Goal: Task Accomplishment & Management: Manage account settings

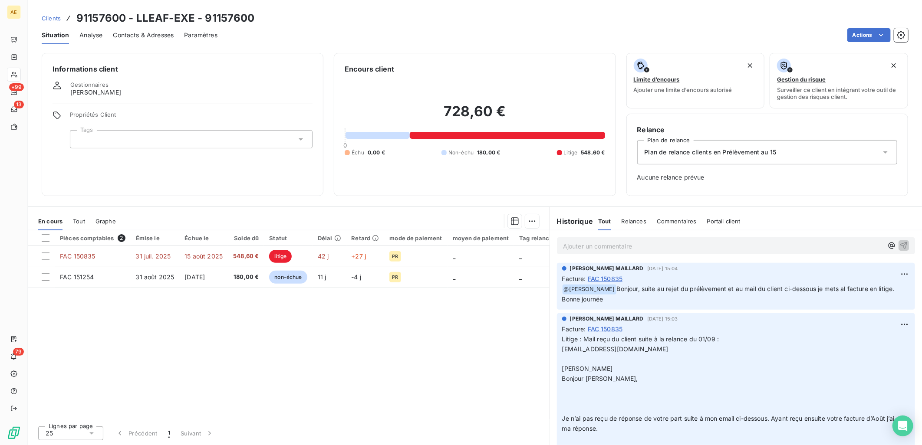
click at [58, 14] on link "Clients" at bounding box center [51, 18] width 19 height 9
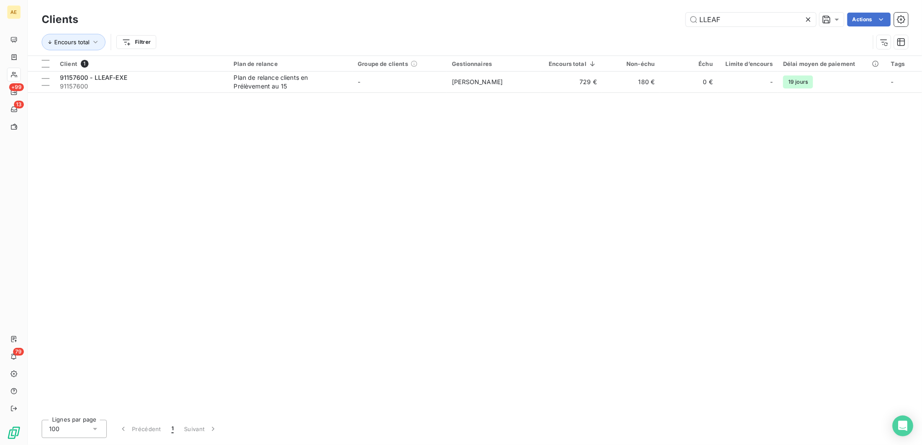
drag, startPoint x: 731, startPoint y: 22, endPoint x: 469, endPoint y: 32, distance: 261.5
click at [514, 32] on div "Clients LLEAF Actions Encours total Filtrer" at bounding box center [475, 32] width 866 height 45
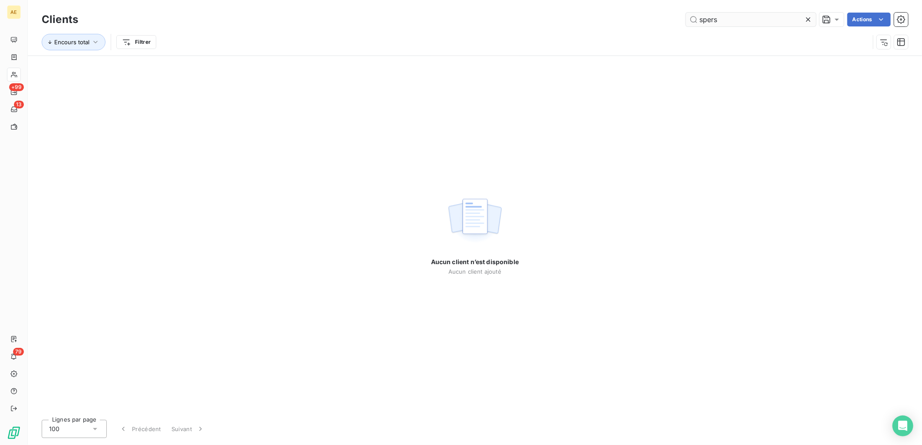
click at [727, 21] on input "spers" at bounding box center [751, 20] width 130 height 14
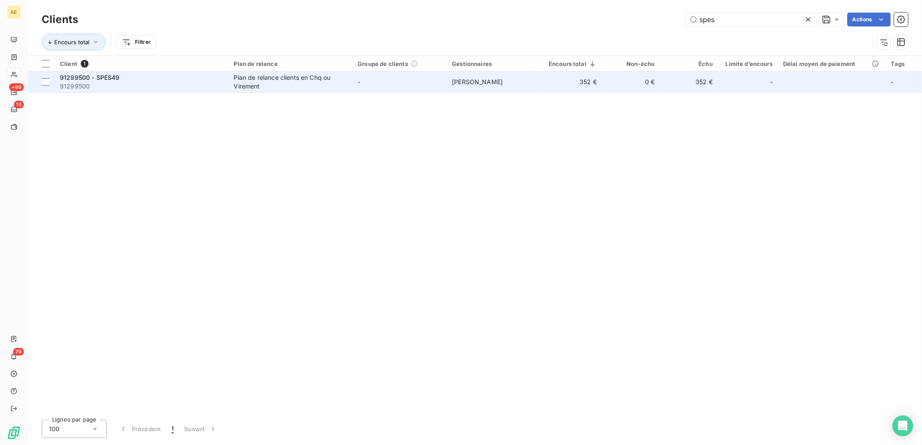
type input "spes"
click at [153, 79] on div "91299500 - SPES49" at bounding box center [142, 77] width 164 height 9
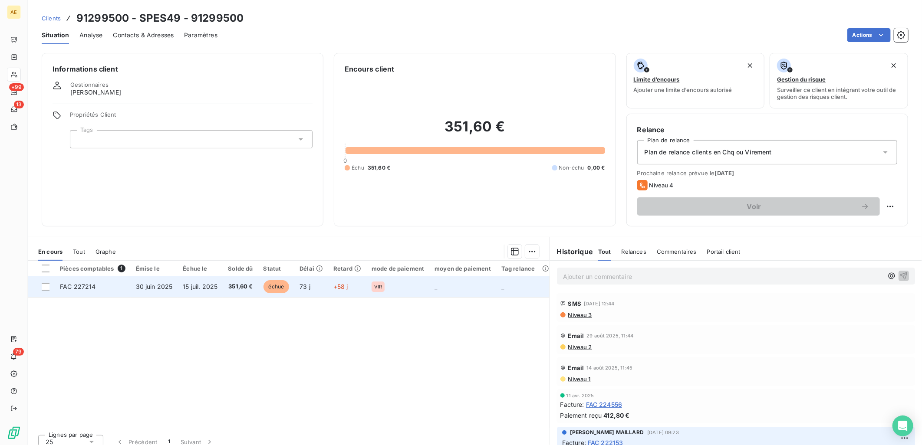
click at [239, 285] on span "351,60 €" at bounding box center [240, 287] width 25 height 9
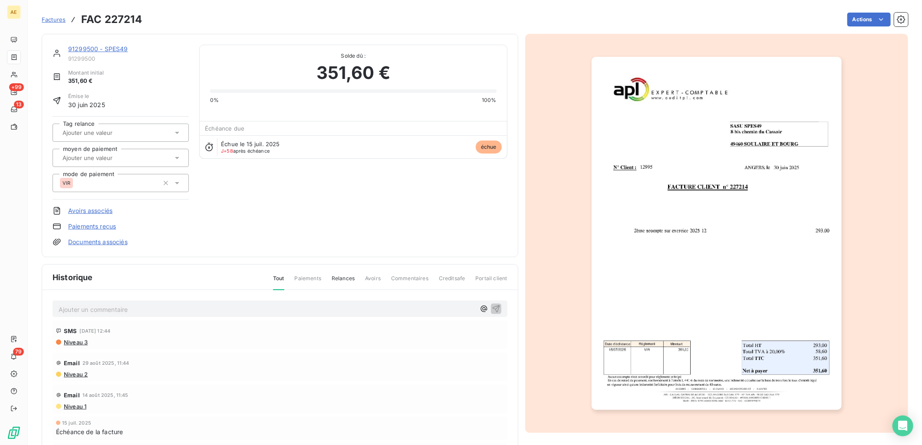
click at [107, 229] on link "Paiements reçus" at bounding box center [92, 226] width 48 height 9
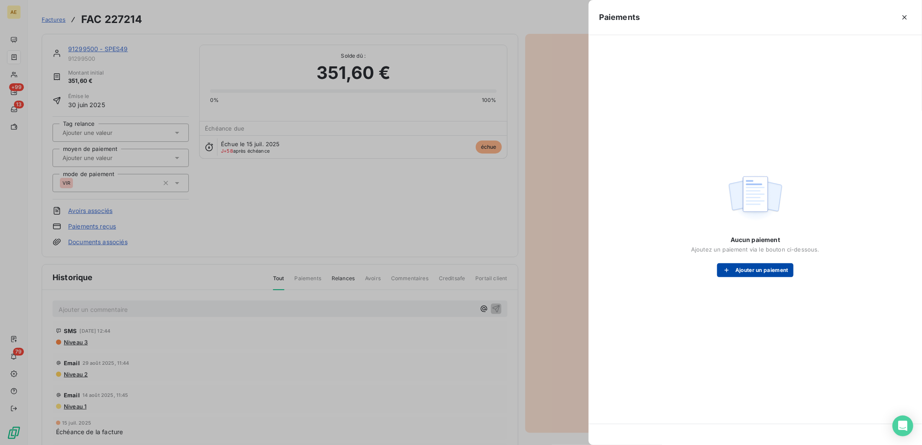
click at [758, 269] on button "Ajouter un paiement" at bounding box center [755, 270] width 76 height 14
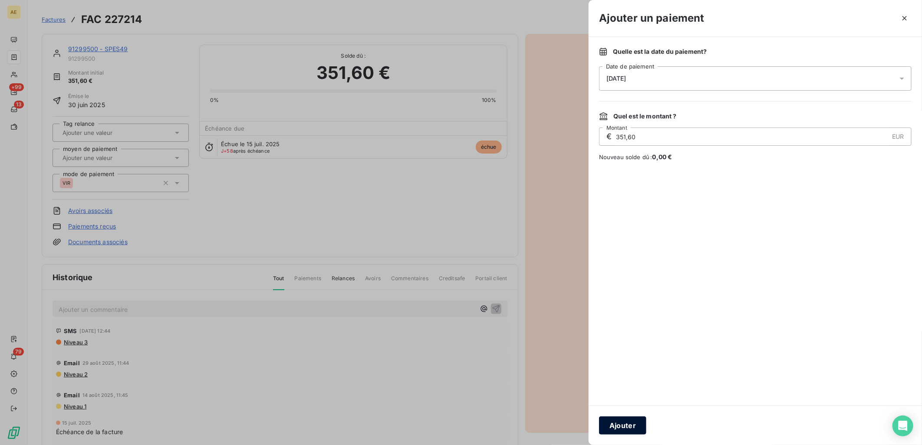
click at [616, 427] on button "Ajouter" at bounding box center [622, 426] width 47 height 18
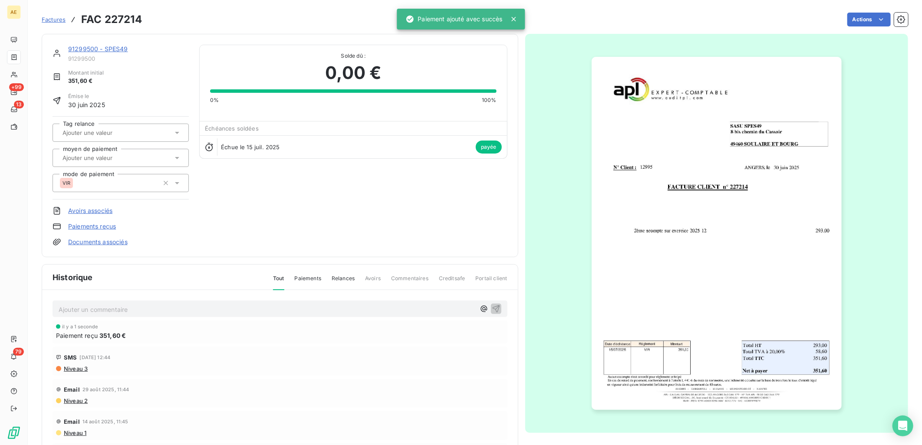
click at [259, 309] on p "Ajouter un commentaire ﻿" at bounding box center [267, 309] width 417 height 11
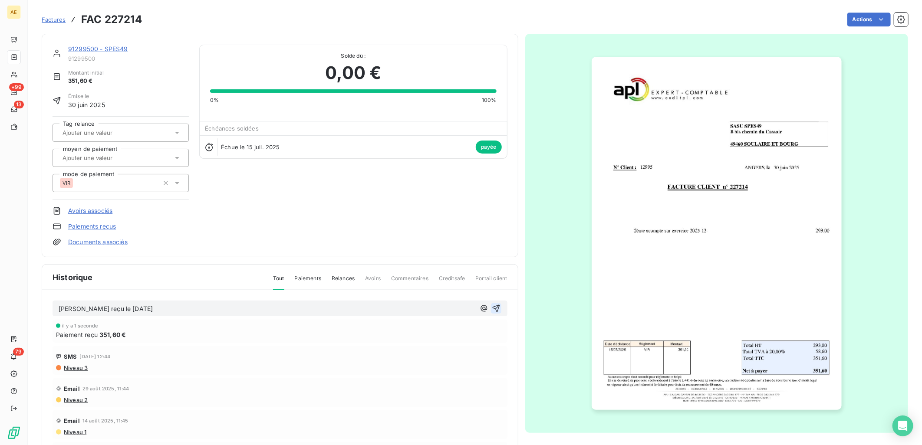
click at [491, 307] on button "button" at bounding box center [496, 308] width 10 height 10
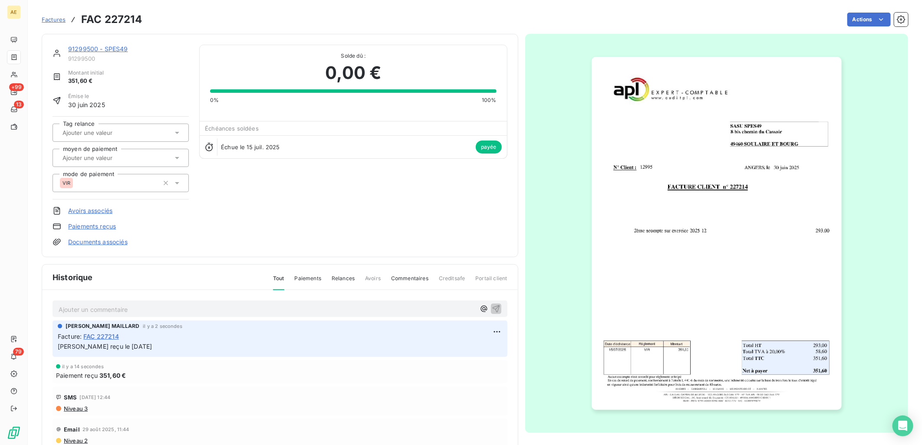
click at [102, 48] on link "91299500 - SPES49" at bounding box center [98, 48] width 60 height 7
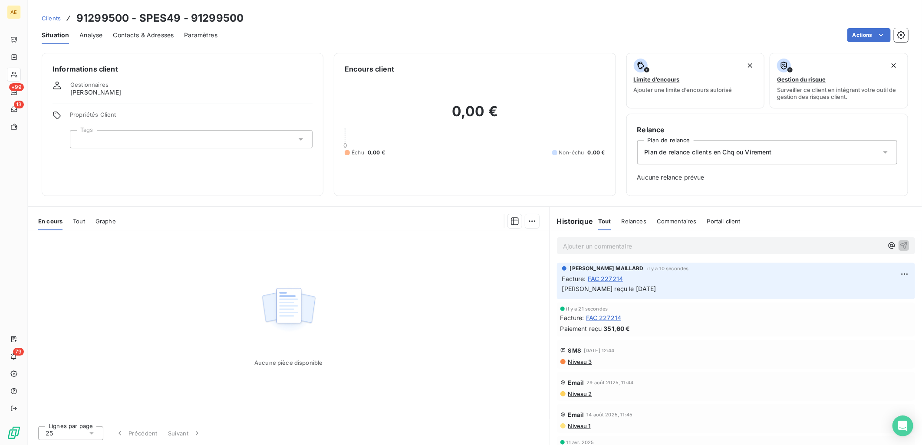
click at [46, 19] on span "Clients" at bounding box center [51, 18] width 19 height 7
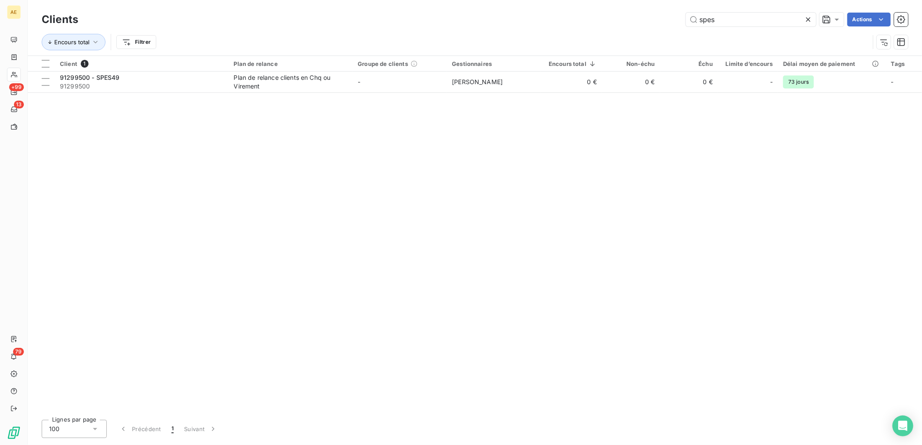
drag, startPoint x: 660, startPoint y: 19, endPoint x: 640, endPoint y: 19, distance: 20.4
click at [646, 19] on div "spes Actions" at bounding box center [499, 20] width 820 height 14
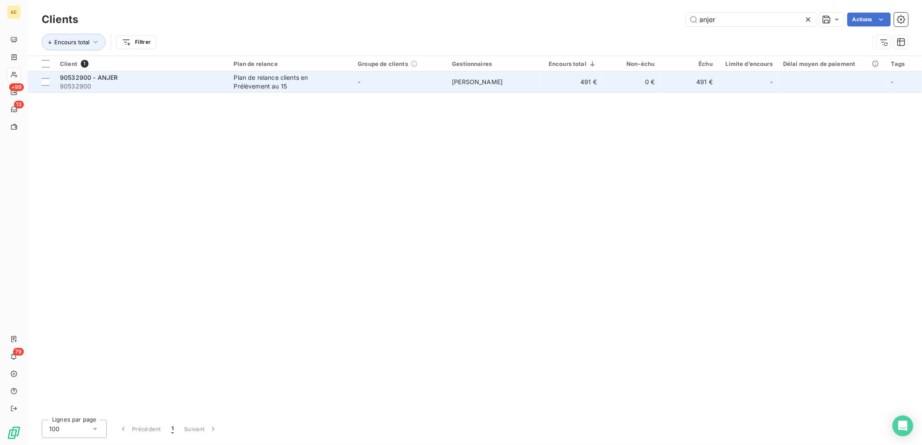
type input "anjer"
click at [181, 83] on span "90532900" at bounding box center [142, 86] width 164 height 9
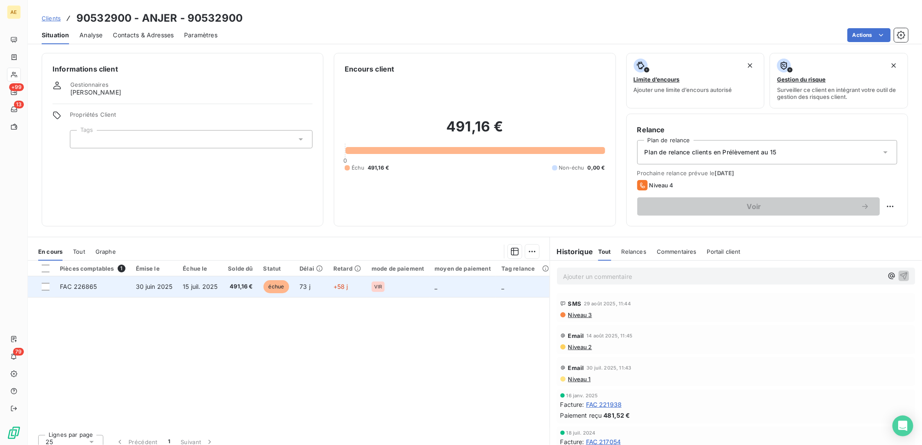
click at [179, 290] on td "15 juil. 2025" at bounding box center [200, 287] width 45 height 21
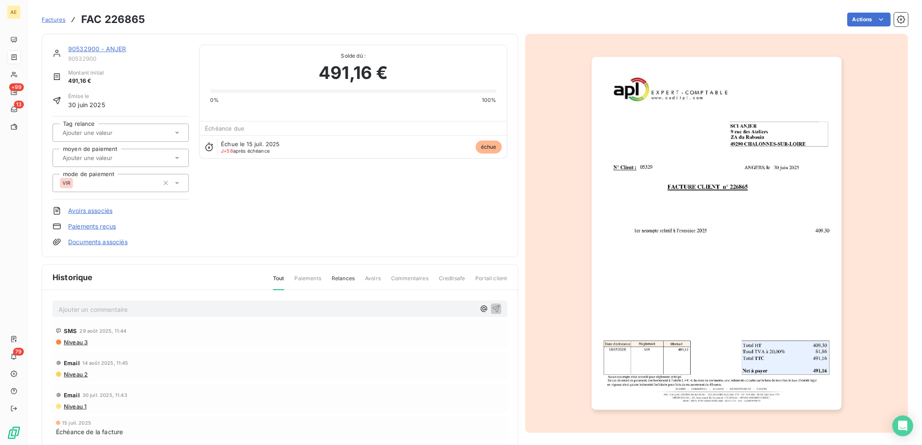
click at [109, 226] on link "Paiements reçus" at bounding box center [92, 226] width 48 height 9
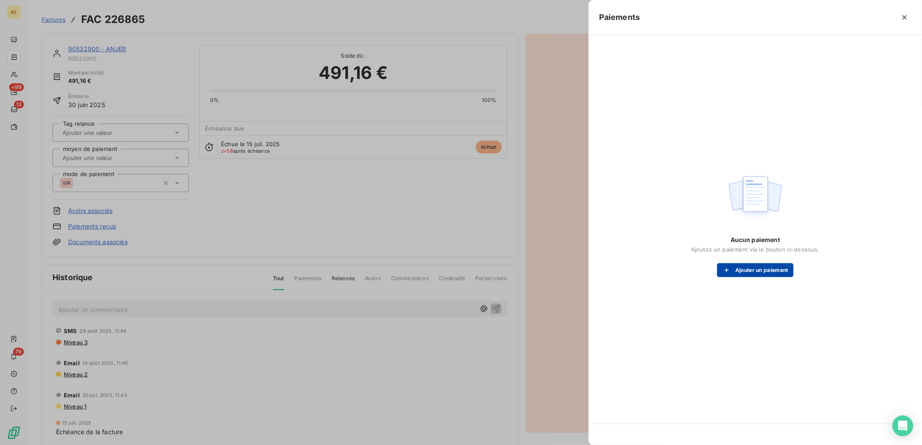
click at [755, 275] on button "Ajouter un paiement" at bounding box center [755, 270] width 76 height 14
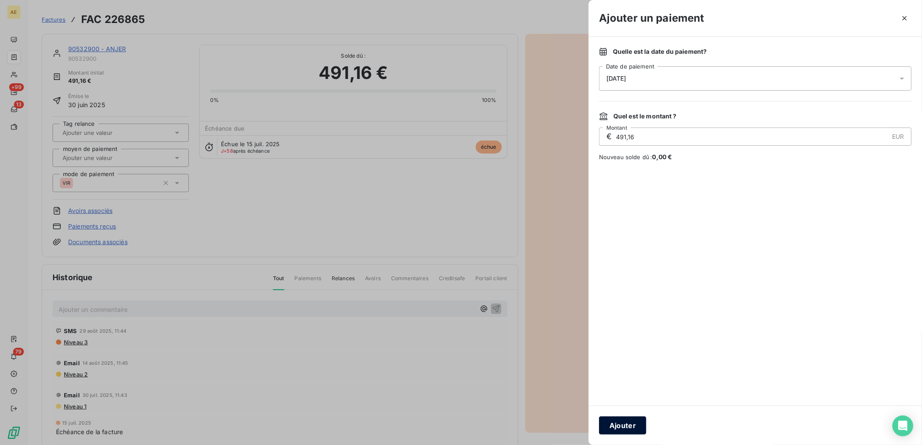
click at [629, 420] on button "Ajouter" at bounding box center [622, 426] width 47 height 18
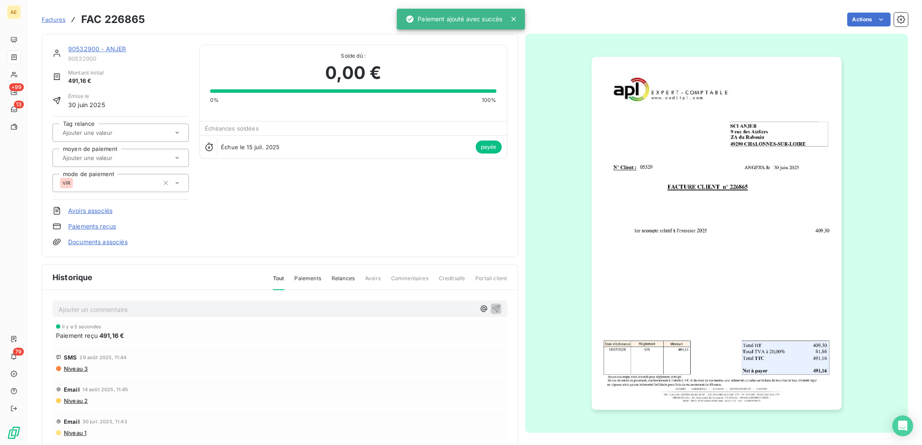
click at [194, 304] on p "Ajouter un commentaire ﻿" at bounding box center [267, 309] width 417 height 11
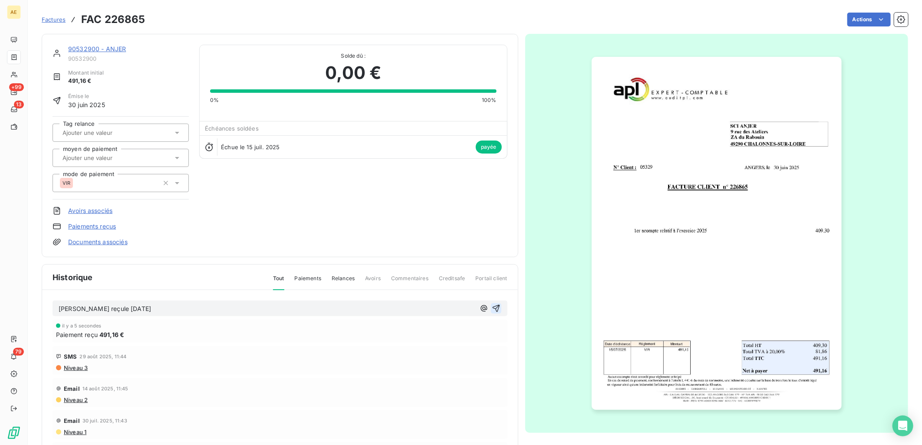
click at [492, 306] on icon "button" at bounding box center [496, 308] width 9 height 9
